Goal: Transaction & Acquisition: Purchase product/service

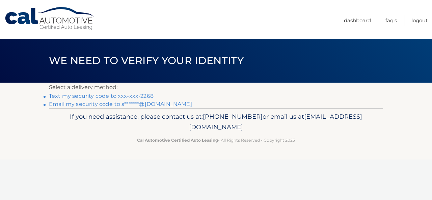
click at [134, 96] on link "Text my security code to xxx-xxx-2268" at bounding box center [101, 96] width 105 height 6
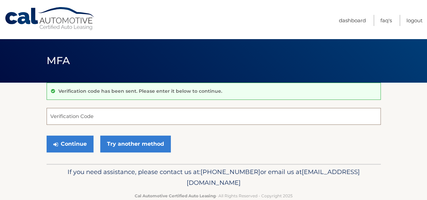
click at [120, 112] on input "Verification Code" at bounding box center [214, 116] width 334 height 17
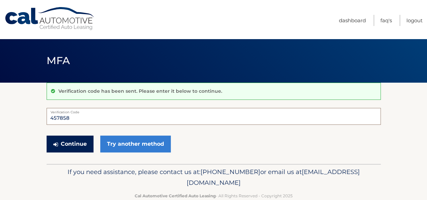
type input "457858"
click at [76, 142] on button "Continue" at bounding box center [70, 144] width 47 height 17
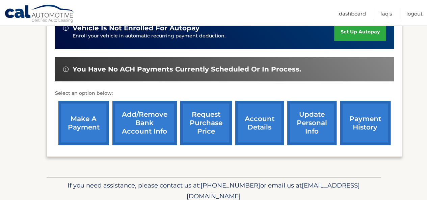
scroll to position [181, 0]
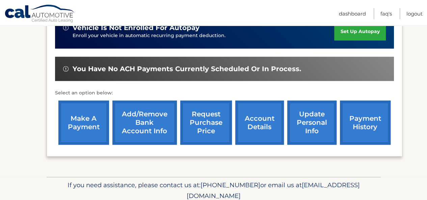
click at [269, 135] on link "account details" at bounding box center [259, 123] width 49 height 44
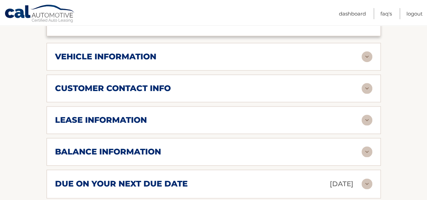
scroll to position [313, 0]
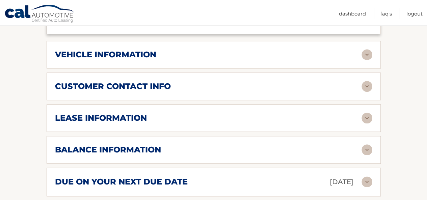
click at [268, 152] on div "balance information" at bounding box center [208, 150] width 307 height 10
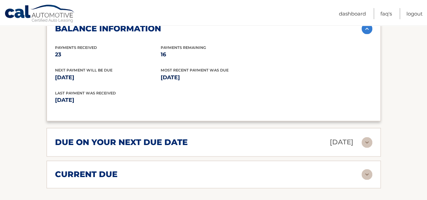
scroll to position [448, 0]
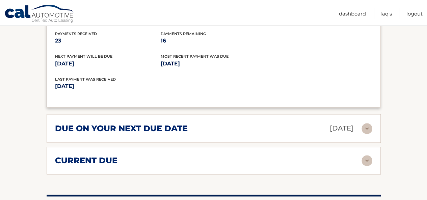
click at [303, 158] on div "current due" at bounding box center [208, 161] width 307 height 10
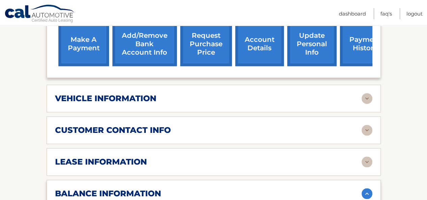
scroll to position [183, 0]
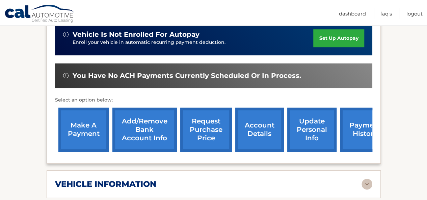
click at [86, 135] on link "make a payment" at bounding box center [83, 130] width 51 height 44
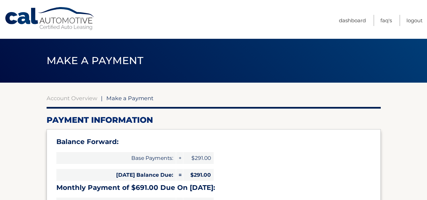
select select "OWE2ZGQ5ODQtMTAyNy00M2E4LWFjZjYtNGE2NzEwMmYwYjk0"
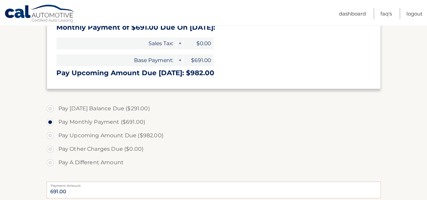
scroll to position [162, 0]
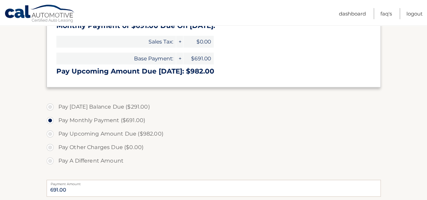
click at [49, 159] on label "Pay A Different Amount" at bounding box center [214, 161] width 334 height 14
click at [49, 159] on input "Pay A Different Amount" at bounding box center [52, 159] width 7 height 11
radio input "true"
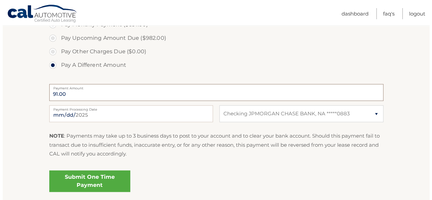
scroll to position [260, 0]
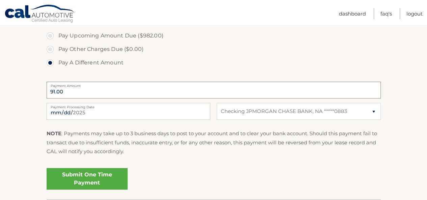
type input "91.00"
click at [80, 177] on link "Submit One Time Payment" at bounding box center [87, 179] width 81 height 22
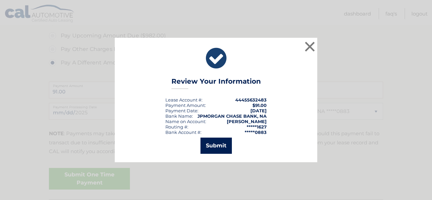
click at [210, 146] on button "Submit" at bounding box center [216, 146] width 31 height 16
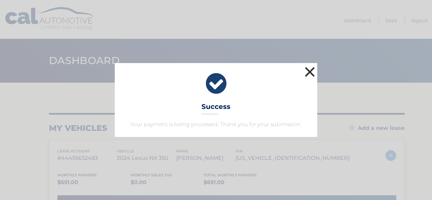
click at [307, 73] on button "×" at bounding box center [310, 72] width 14 height 14
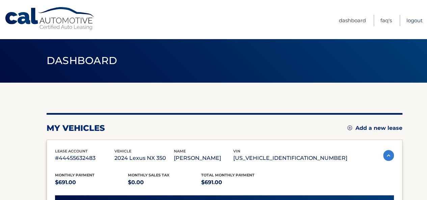
click at [412, 20] on link "Logout" at bounding box center [415, 20] width 16 height 11
